Goal: Task Accomplishment & Management: Manage account settings

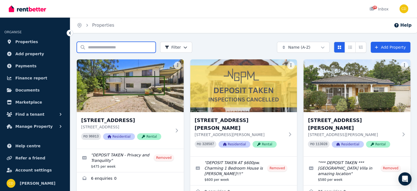
drag, startPoint x: 0, startPoint y: 0, endPoint x: 112, endPoint y: 47, distance: 121.2
click at [112, 46] on input "Search properties" at bounding box center [116, 47] width 79 height 11
click at [112, 47] on input "Search properties" at bounding box center [116, 47] width 79 height 11
type input "*****"
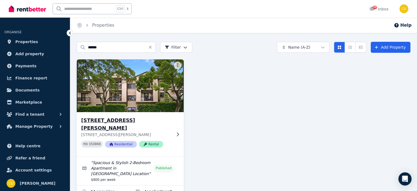
click at [114, 122] on h3 "[STREET_ADDRESS][PERSON_NAME]" at bounding box center [126, 123] width 90 height 15
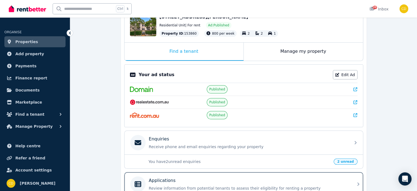
scroll to position [82, 0]
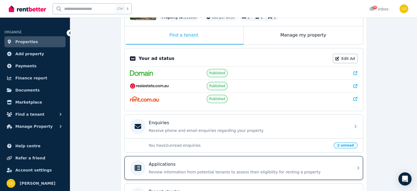
click at [169, 156] on div "Applications Review information from potential tenants to assess their eligibil…" at bounding box center [243, 168] width 239 height 24
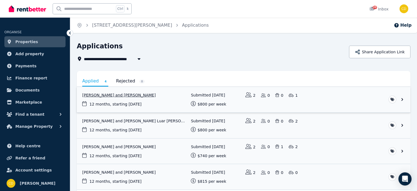
click at [111, 99] on link "View application: Eugenie English and Max Smith" at bounding box center [244, 99] width 334 height 25
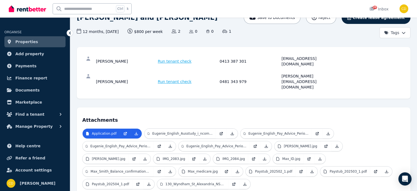
scroll to position [55, 0]
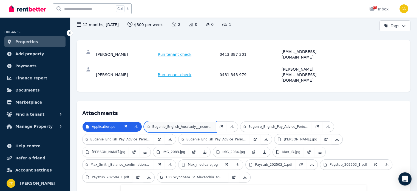
click at [195, 124] on p "Eugenie_English_Ausstudy_i_ncome statement_August.pdf" at bounding box center [182, 126] width 60 height 4
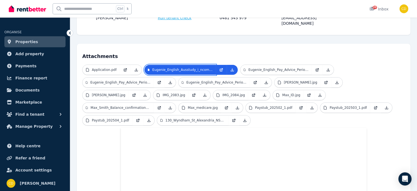
scroll to position [110, 0]
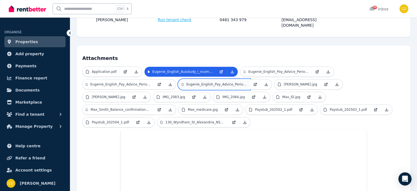
click at [205, 82] on p "Eugenie_English_Pay_Advice_PeriodEnd_2025_8_24.pdf" at bounding box center [216, 84] width 60 height 4
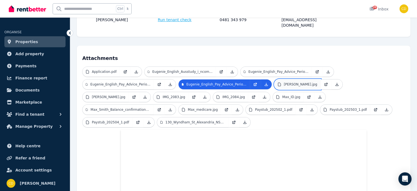
click at [277, 79] on link "Eugénie_ID.jpg" at bounding box center [297, 84] width 46 height 10
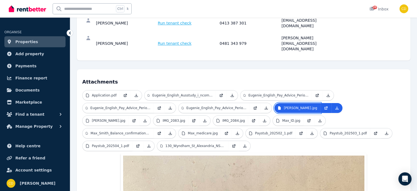
scroll to position [0, 0]
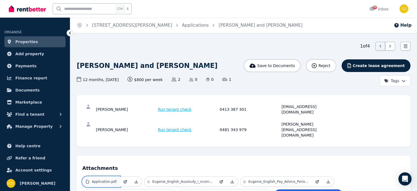
click at [104, 179] on p "Application.pdf" at bounding box center [104, 181] width 25 height 4
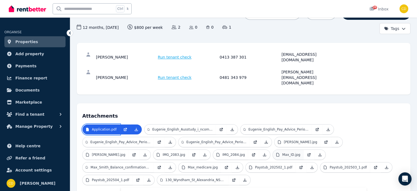
scroll to position [55, 0]
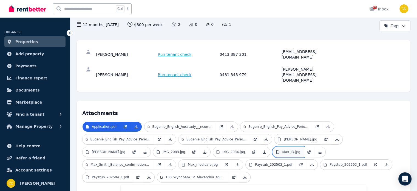
click at [282, 149] on p "Max_ID.jpg" at bounding box center [291, 151] width 18 height 4
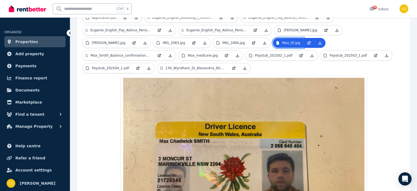
scroll to position [152, 0]
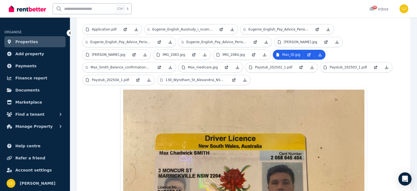
click at [325, 69] on ul "Application.pdf Eugenie_English_Ausstudy_i_ncome statement_August.pdf Eugenie_E…" at bounding box center [243, 55] width 323 height 63
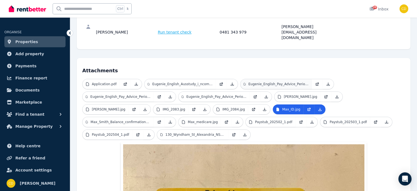
scroll to position [97, 0]
click at [291, 95] on p "Eugénie_ID.jpg" at bounding box center [300, 97] width 33 height 4
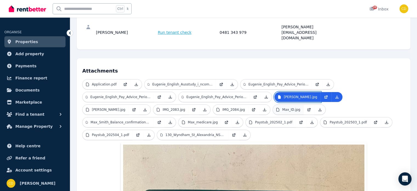
scroll to position [124, 0]
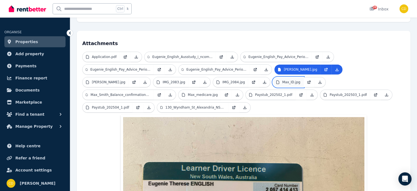
click at [273, 77] on link "Max_ID.jpg" at bounding box center [288, 82] width 31 height 10
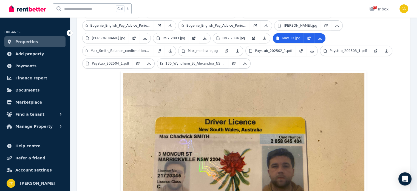
scroll to position [86, 0]
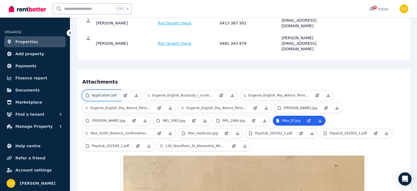
click at [110, 90] on link "Application.pdf" at bounding box center [101, 95] width 37 height 10
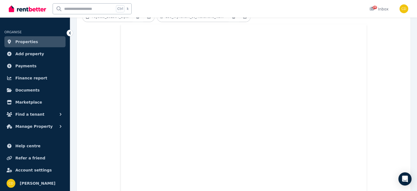
scroll to position [0, 0]
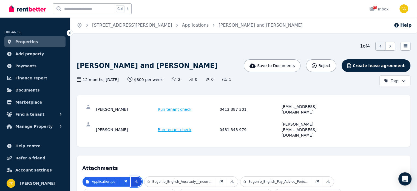
click at [134, 179] on icon at bounding box center [136, 181] width 4 height 4
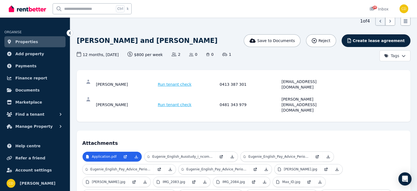
scroll to position [82, 0]
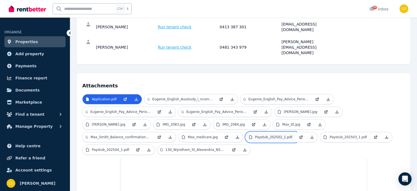
click at [255, 135] on p "Paystub_202502_1.pdf" at bounding box center [273, 137] width 37 height 4
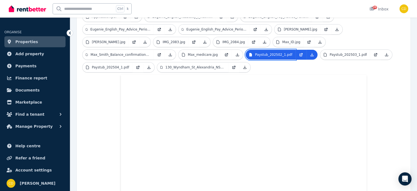
scroll to position [110, 0]
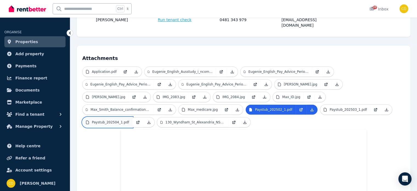
click at [132, 117] on link "Paystub_202504_1.pdf" at bounding box center [108, 122] width 50 height 10
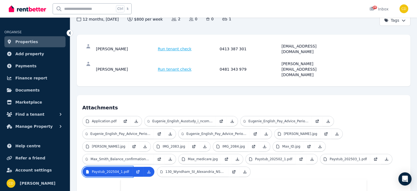
scroll to position [55, 0]
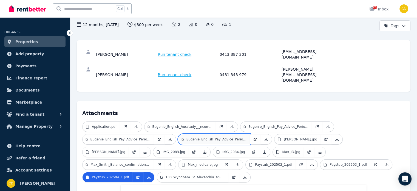
click at [214, 137] on p "Eugenie_English_Pay_Advice_PeriodEnd_2025_8_24.pdf" at bounding box center [216, 139] width 60 height 4
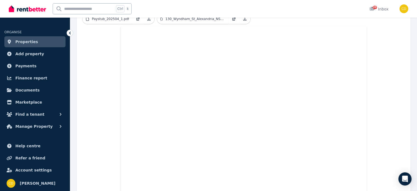
scroll to position [219, 0]
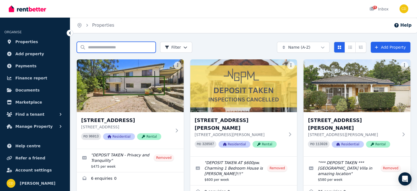
click at [99, 46] on input "Search properties" at bounding box center [116, 47] width 79 height 11
type input "******"
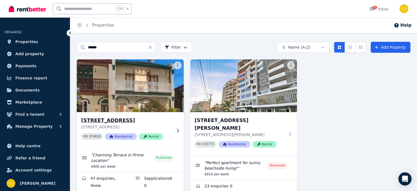
click at [114, 128] on p "[STREET_ADDRESS]" at bounding box center [126, 126] width 90 height 5
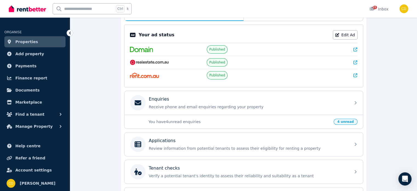
scroll to position [110, 0]
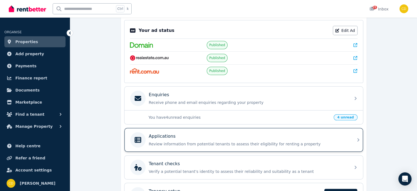
click at [188, 132] on div "Applications Review information from potential tenants to assess their eligibil…" at bounding box center [238, 139] width 217 height 15
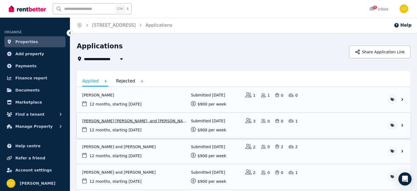
click at [173, 124] on link "View application: Leticia Freitas De Moura, Tommaso Redaelli, and Michelle Pere…" at bounding box center [244, 124] width 334 height 25
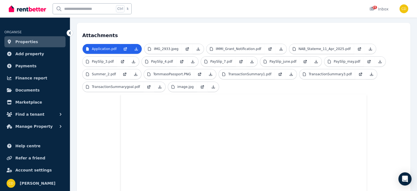
scroll to position [134, 0]
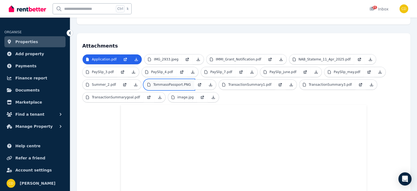
click at [164, 82] on p "TommasoPassport.PNG" at bounding box center [172, 84] width 38 height 4
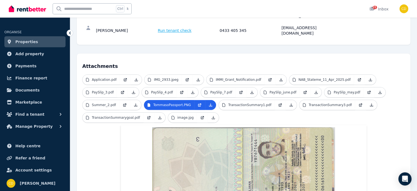
scroll to position [64, 0]
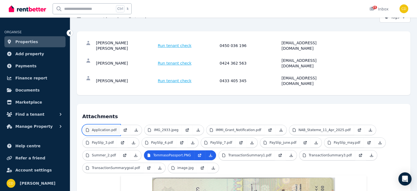
click at [100, 127] on p "Application.pdf" at bounding box center [104, 129] width 25 height 4
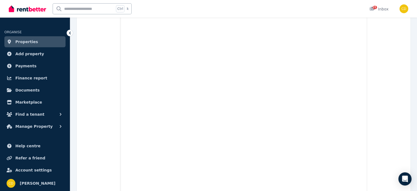
scroll to position [86, 0]
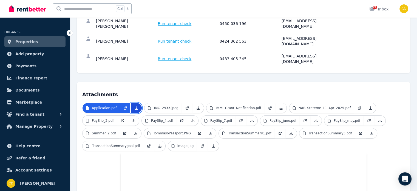
click at [135, 106] on icon at bounding box center [136, 108] width 4 height 4
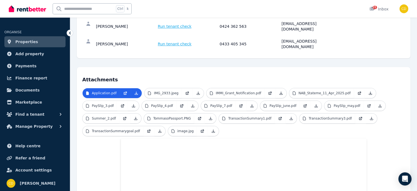
scroll to position [89, 0]
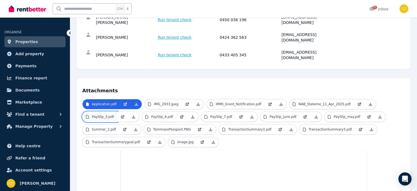
click at [100, 114] on p "PaySlip_3.pdf" at bounding box center [103, 116] width 22 height 4
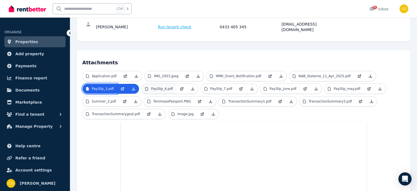
scroll to position [117, 0]
click at [160, 84] on link "PaySlip_4.pdf" at bounding box center [159, 89] width 35 height 10
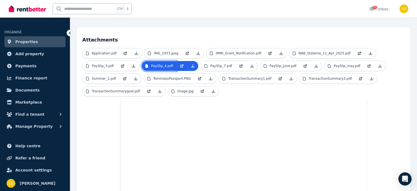
scroll to position [89, 0]
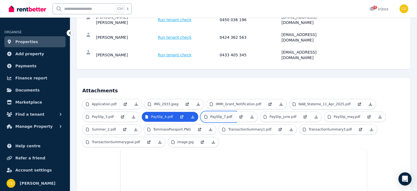
click at [219, 112] on link "PaySlip_7.pdf" at bounding box center [218, 117] width 35 height 10
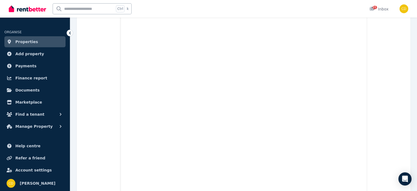
scroll to position [117, 0]
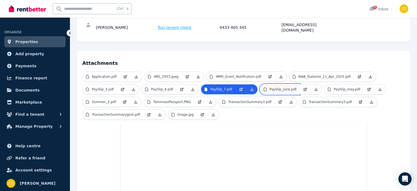
click at [278, 87] on p "PaySlip_june.pdf" at bounding box center [283, 89] width 27 height 4
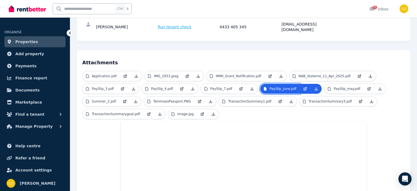
scroll to position [89, 0]
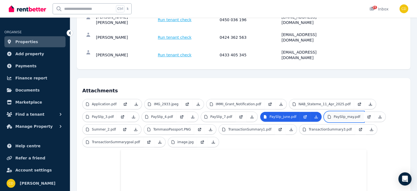
click at [324, 112] on link "PaySlip_may.pdf" at bounding box center [343, 117] width 39 height 10
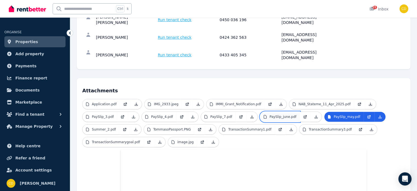
click at [260, 112] on link "PaySlip_june.pdf" at bounding box center [279, 117] width 39 height 10
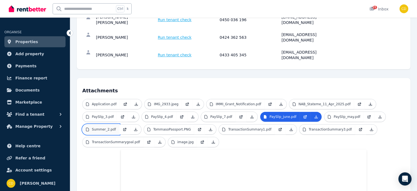
click at [87, 124] on link "Summer_2.pdf" at bounding box center [101, 129] width 37 height 10
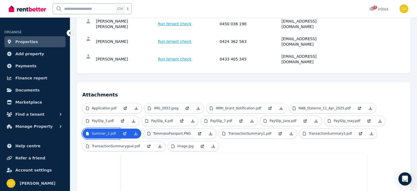
scroll to position [62, 0]
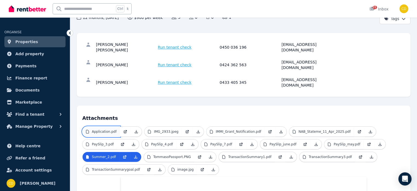
click at [111, 129] on p "Application.pdf" at bounding box center [104, 131] width 25 height 4
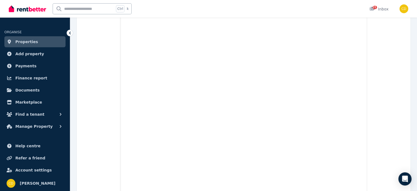
scroll to position [0, 0]
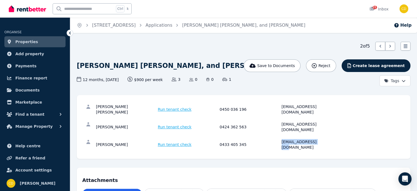
drag, startPoint x: 281, startPoint y: 130, endPoint x: 337, endPoint y: 128, distance: 56.2
click at [337, 139] on div "[PERSON_NAME] Giralde Run tenant check 0433 405 345 [EMAIL_ADDRESS][DOMAIN_NAME]" at bounding box center [219, 144] width 246 height 11
copy div "[EMAIL_ADDRESS][DOMAIN_NAME]"
